Goal: Transaction & Acquisition: Purchase product/service

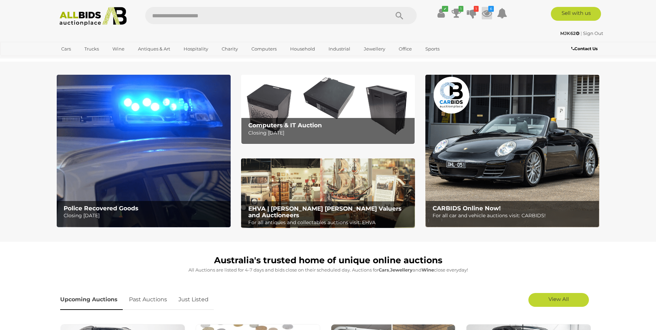
click at [488, 15] on icon at bounding box center [487, 13] width 10 height 12
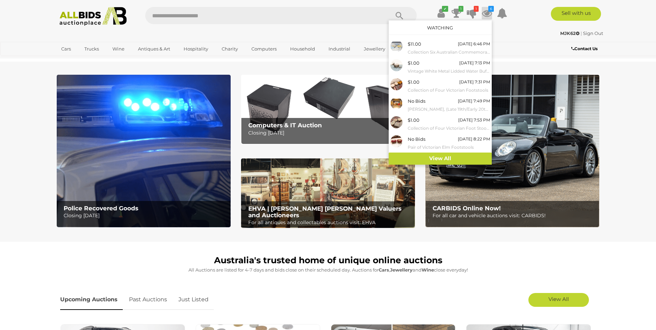
click at [523, 21] on div "✔ 1 1 6" at bounding box center [328, 16] width 564 height 19
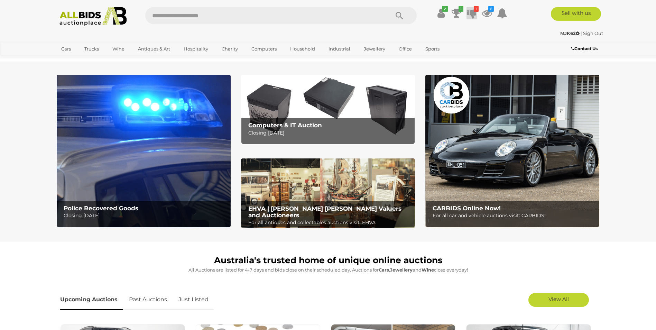
click at [474, 12] on icon at bounding box center [472, 13] width 10 height 12
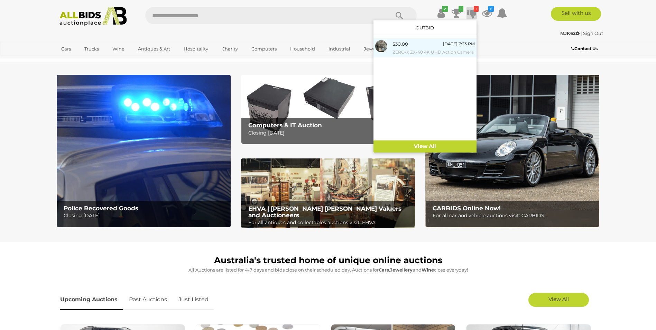
click at [428, 46] on div "$30.00 Tuesday 7:23 PM ZERO-X ZX-40 4K UHD Action Camera" at bounding box center [433, 48] width 82 height 16
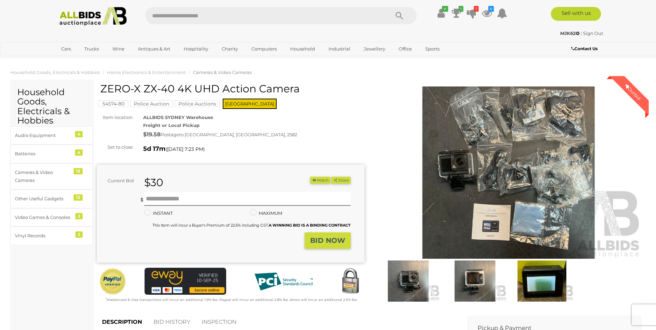
click at [499, 179] on img at bounding box center [509, 172] width 268 height 173
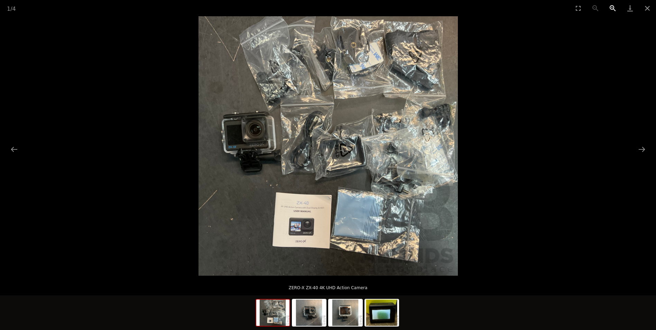
click at [613, 9] on button "Zoom in" at bounding box center [612, 8] width 17 height 16
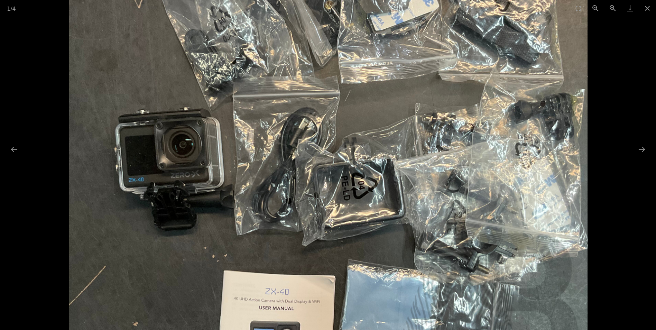
drag, startPoint x: 304, startPoint y: 236, endPoint x: 306, endPoint y: 278, distance: 41.2
click at [306, 278] on img at bounding box center [328, 177] width 519 height 519
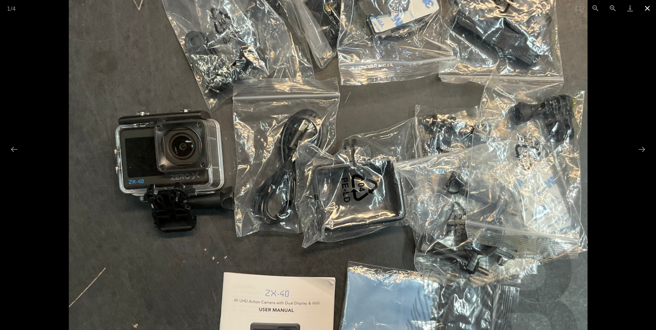
click at [647, 7] on button "Close gallery" at bounding box center [647, 8] width 17 height 16
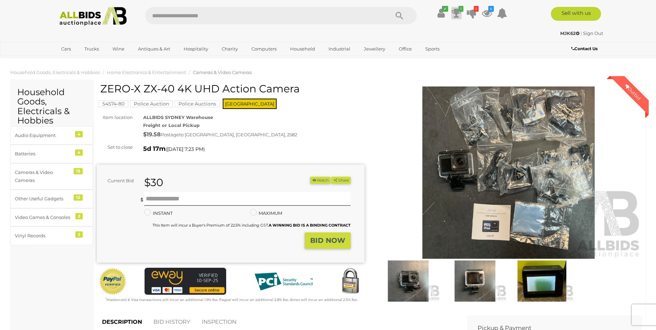
click at [457, 12] on icon at bounding box center [457, 13] width 10 height 12
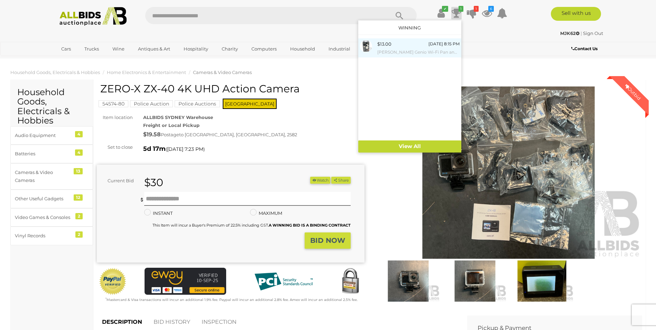
click at [410, 45] on div "$13.00 [DATE] 8:15 PM [PERSON_NAME] Genio Wi-Fi Pan and Tilt Indoor Camera - New" at bounding box center [418, 48] width 82 height 16
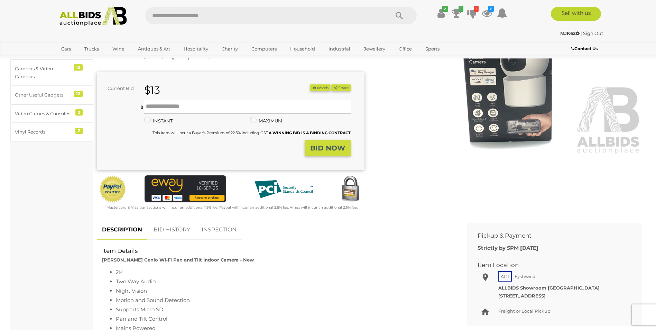
scroll to position [207, 0]
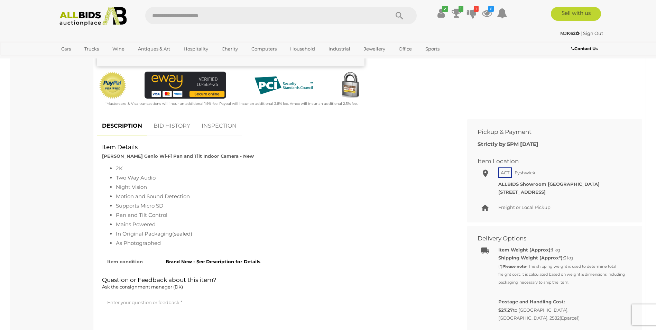
click at [177, 124] on link "BID HISTORY" at bounding box center [171, 126] width 47 height 20
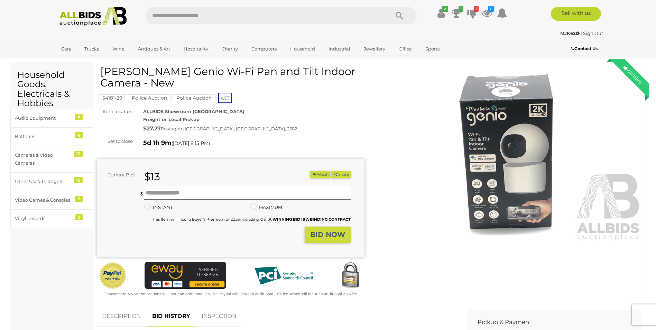
scroll to position [0, 0]
